Goal: Navigation & Orientation: Find specific page/section

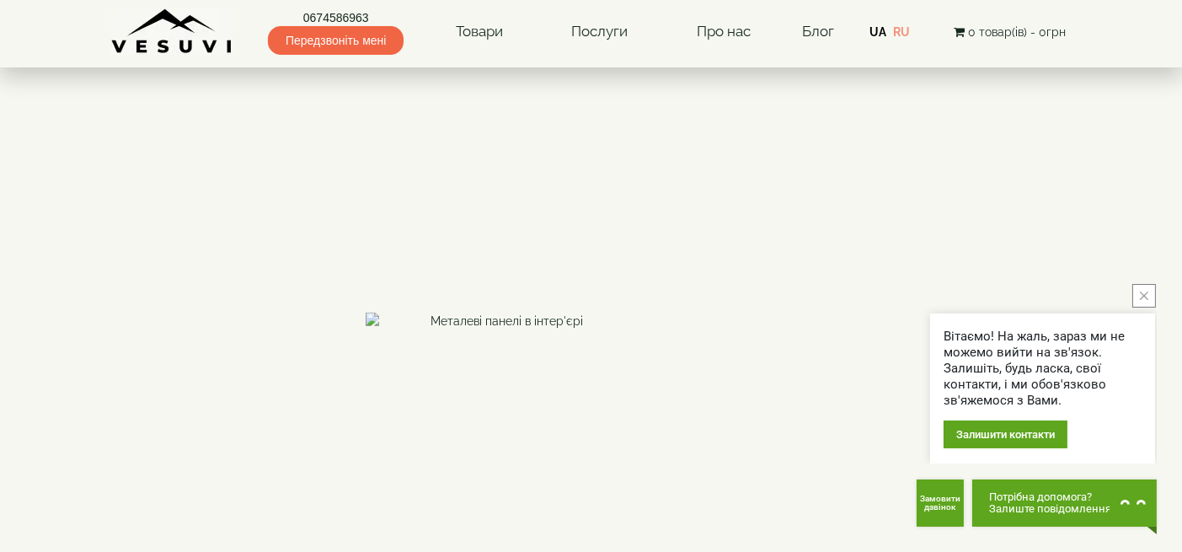
scroll to position [3054, 0]
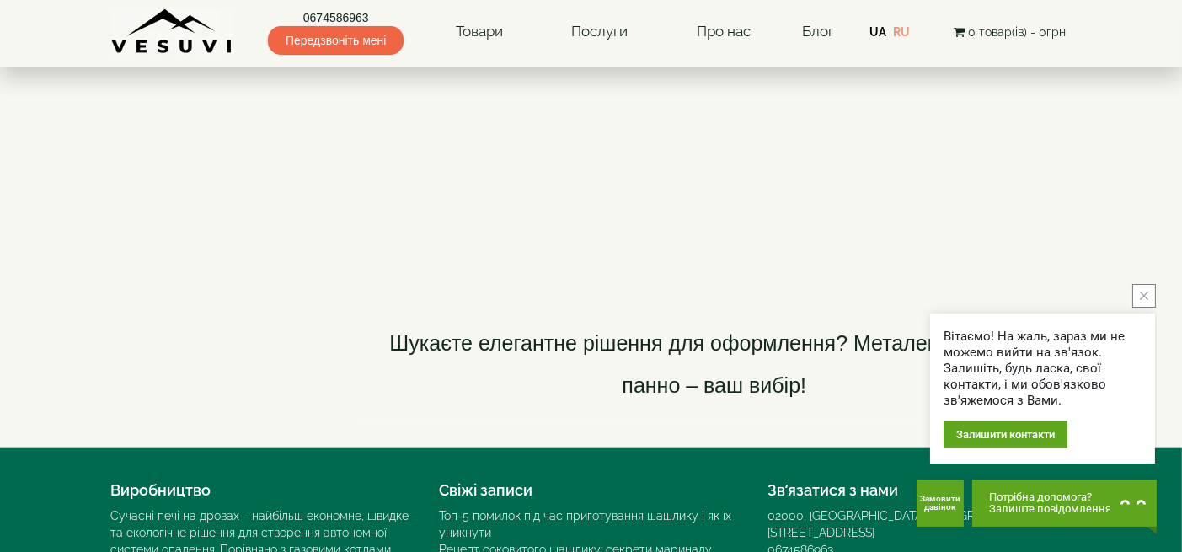
click at [1142, 297] on icon "close button" at bounding box center [1144, 296] width 8 height 8
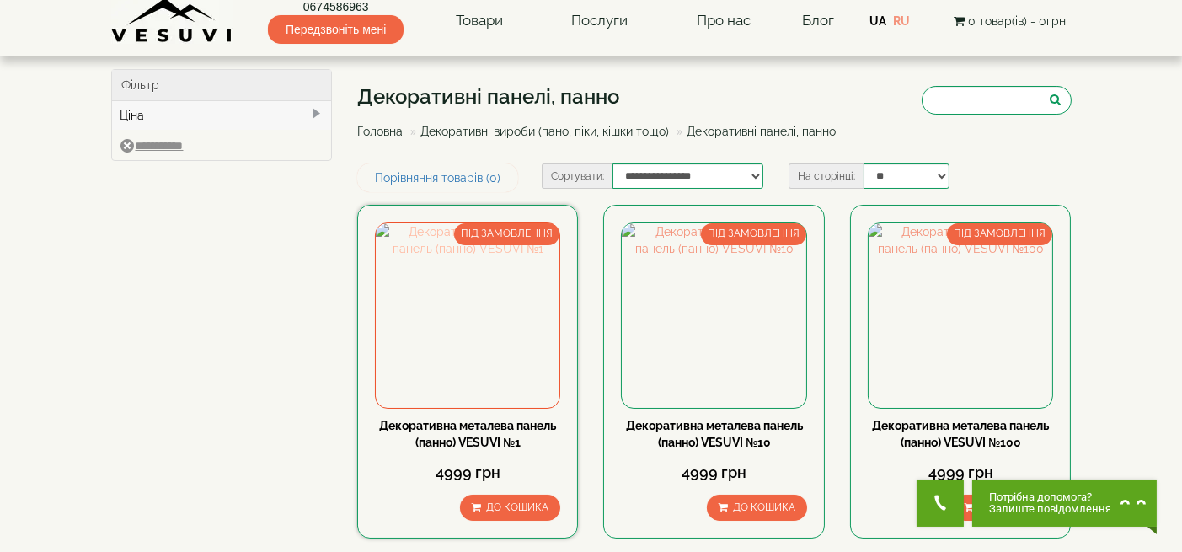
scroll to position [0, 0]
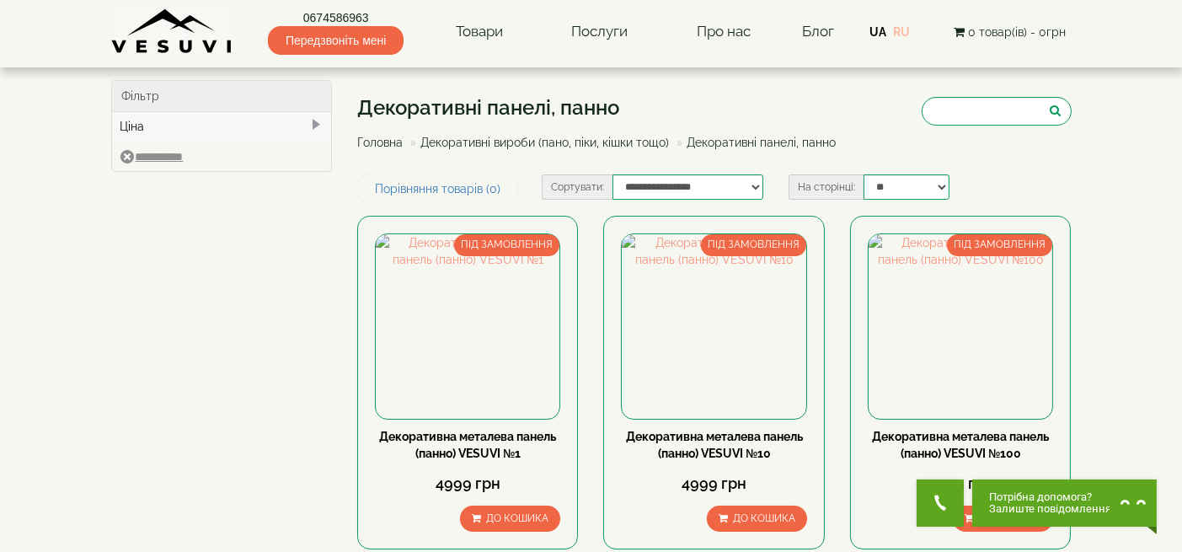
click at [904, 26] on link "RU" at bounding box center [901, 31] width 17 height 13
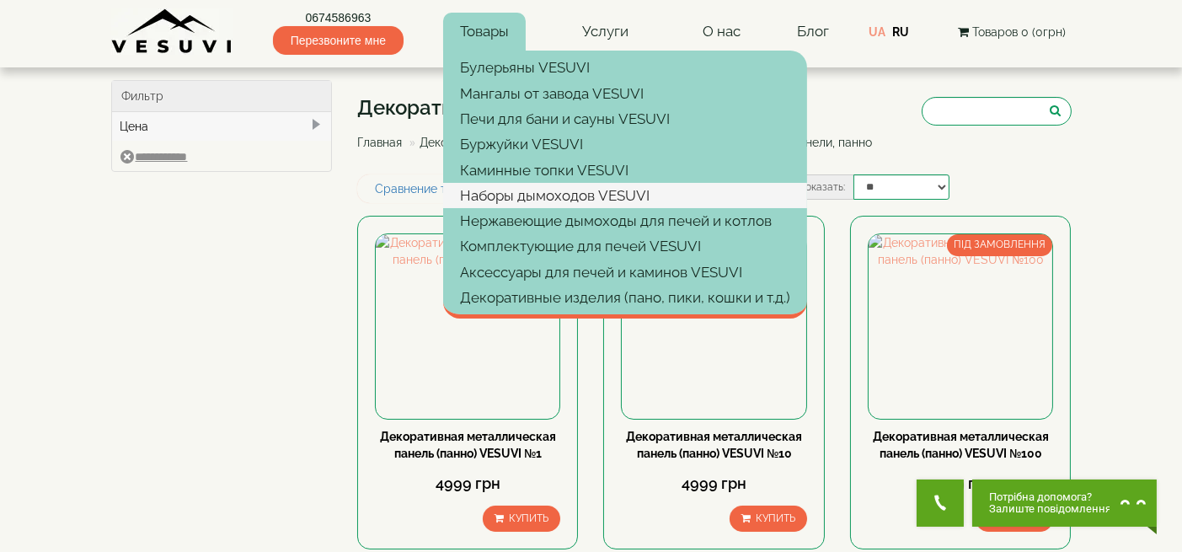
click at [490, 198] on link "Наборы дымоходов VESUVI" at bounding box center [625, 195] width 364 height 25
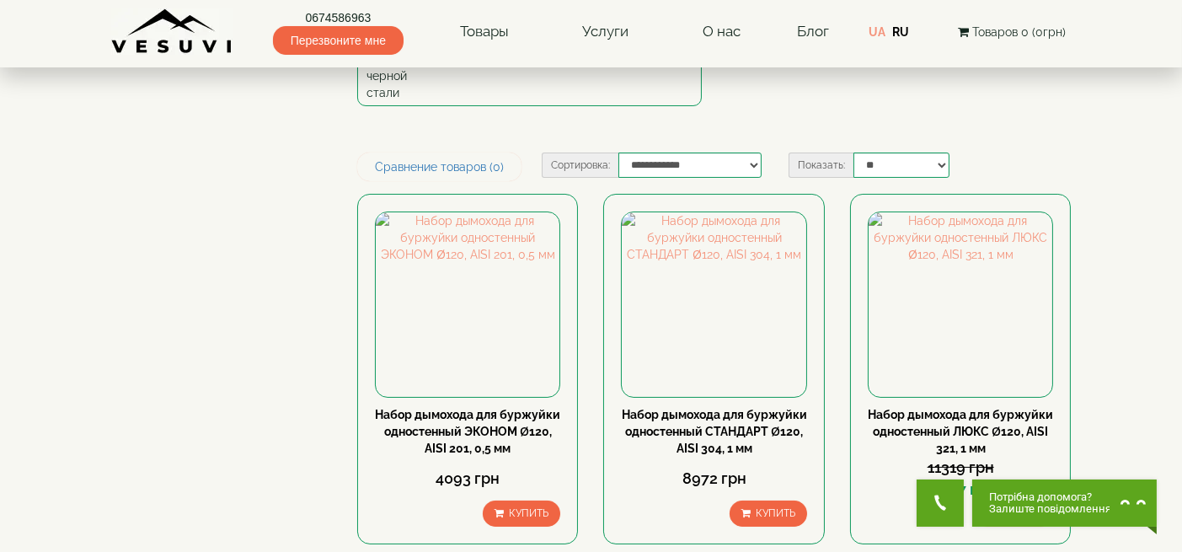
scroll to position [105, 0]
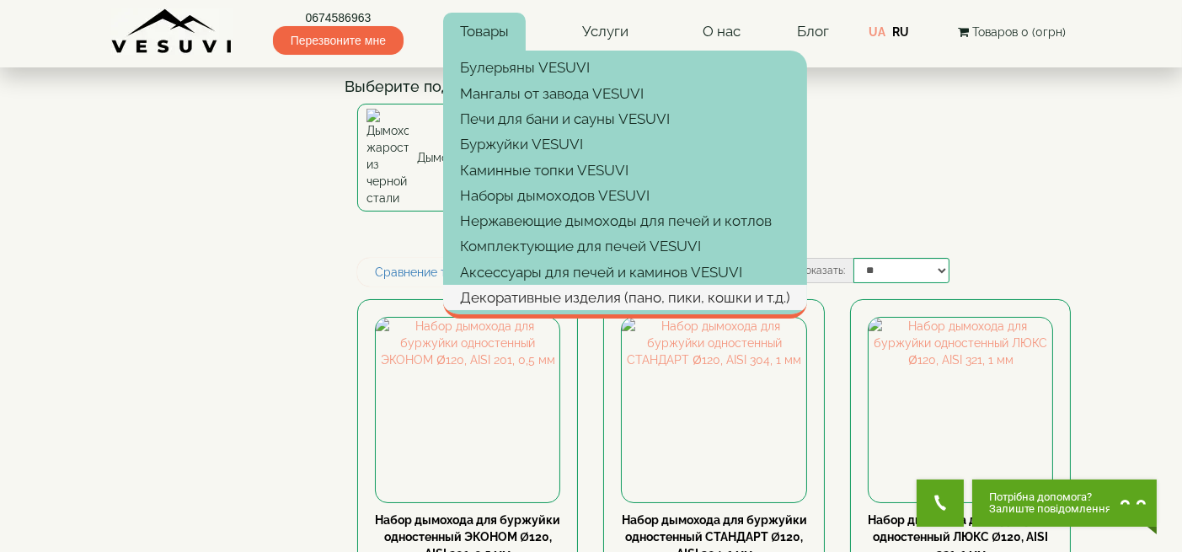
click at [511, 293] on link "Декоративные изделия (пано, пики, кошки и т.д.)" at bounding box center [625, 297] width 364 height 25
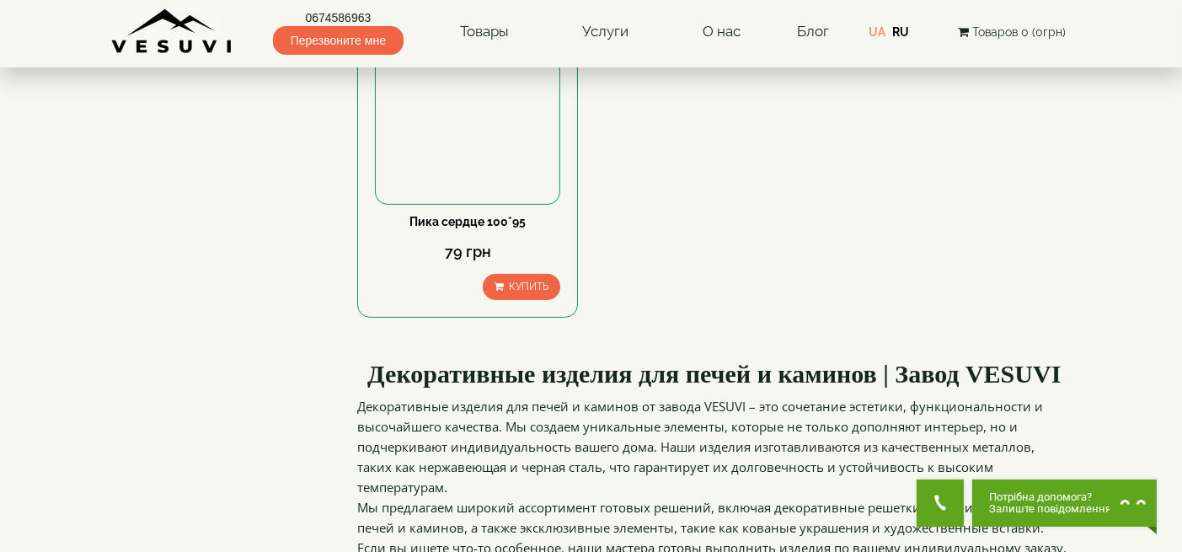
scroll to position [526, 0]
